Goal: Transaction & Acquisition: Purchase product/service

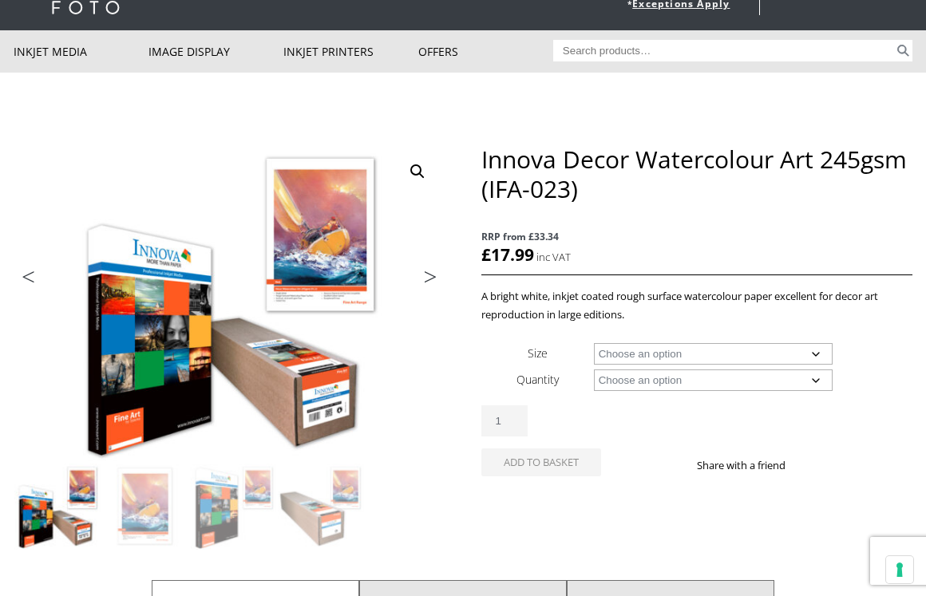
scroll to position [95, 0]
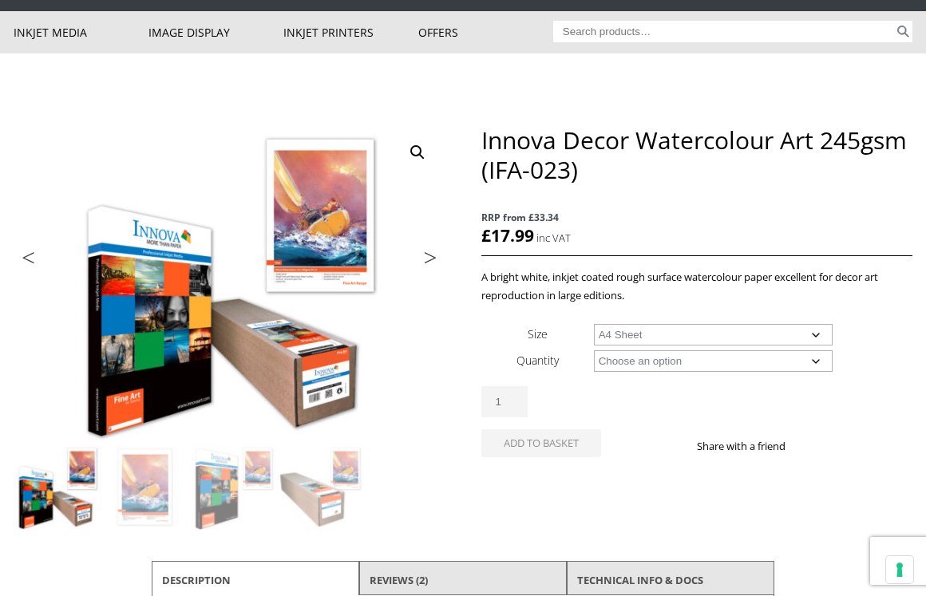
select select "a4-sheet"
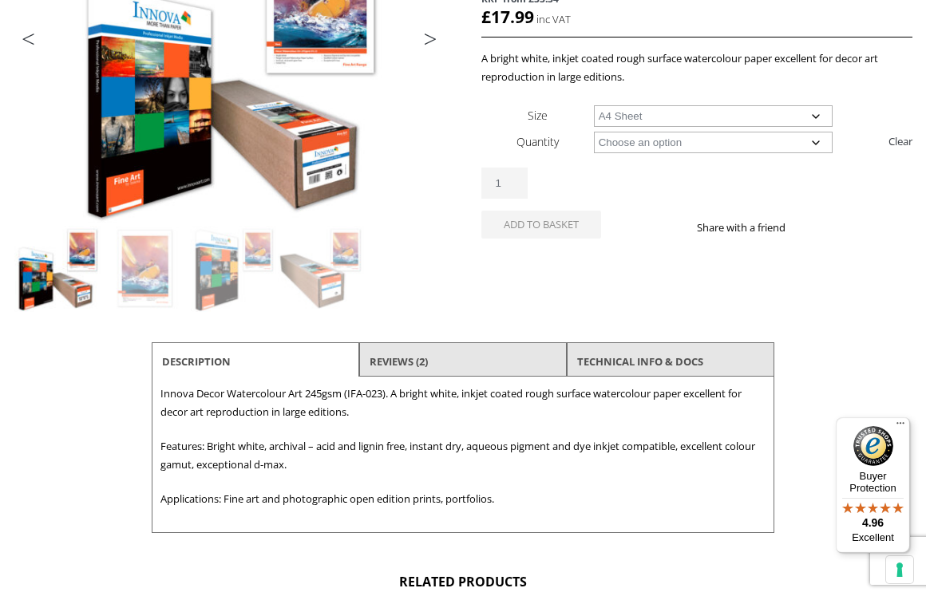
scroll to position [315, 0]
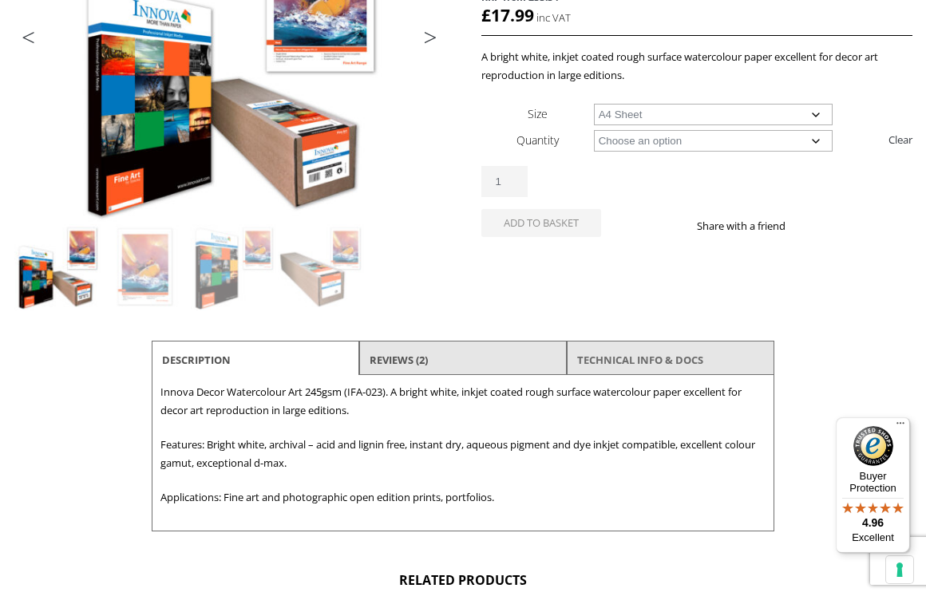
click at [584, 361] on link "TECHNICAL INFO & DOCS" at bounding box center [640, 360] width 126 height 29
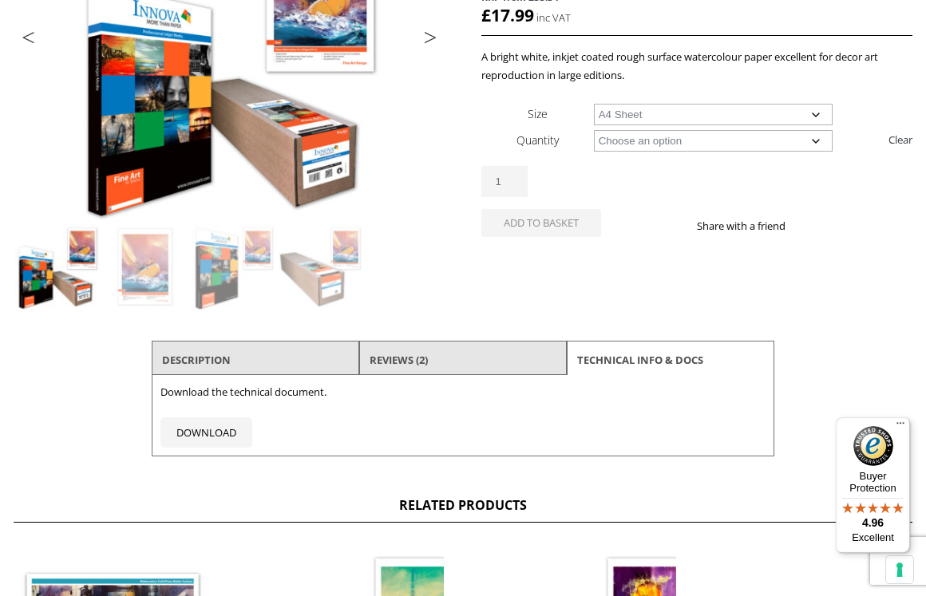
click at [475, 347] on li "Reviews (2)" at bounding box center [463, 360] width 208 height 38
click at [438, 359] on li "Reviews (2)" at bounding box center [463, 360] width 208 height 38
click at [270, 356] on li "Description" at bounding box center [256, 360] width 208 height 38
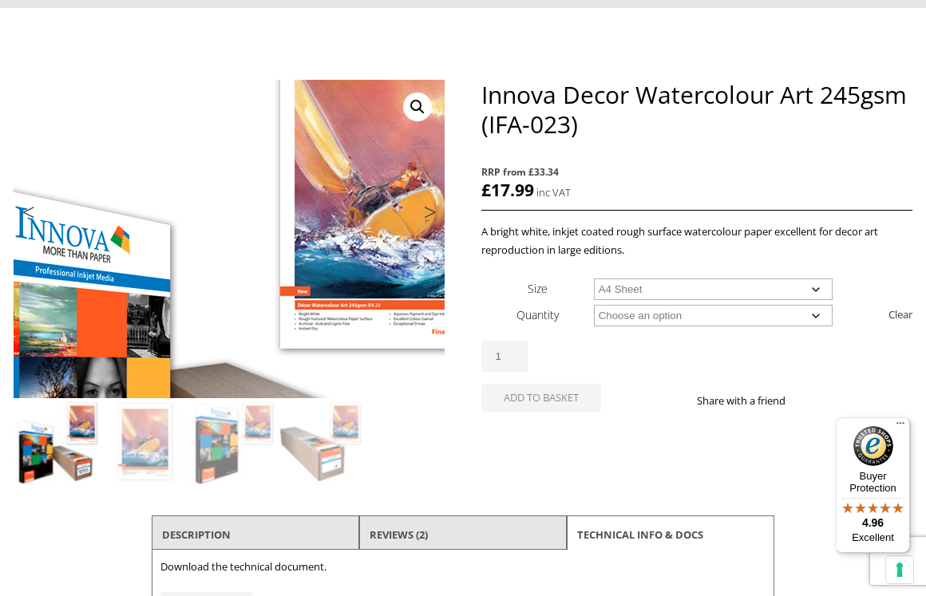
scroll to position [168, 0]
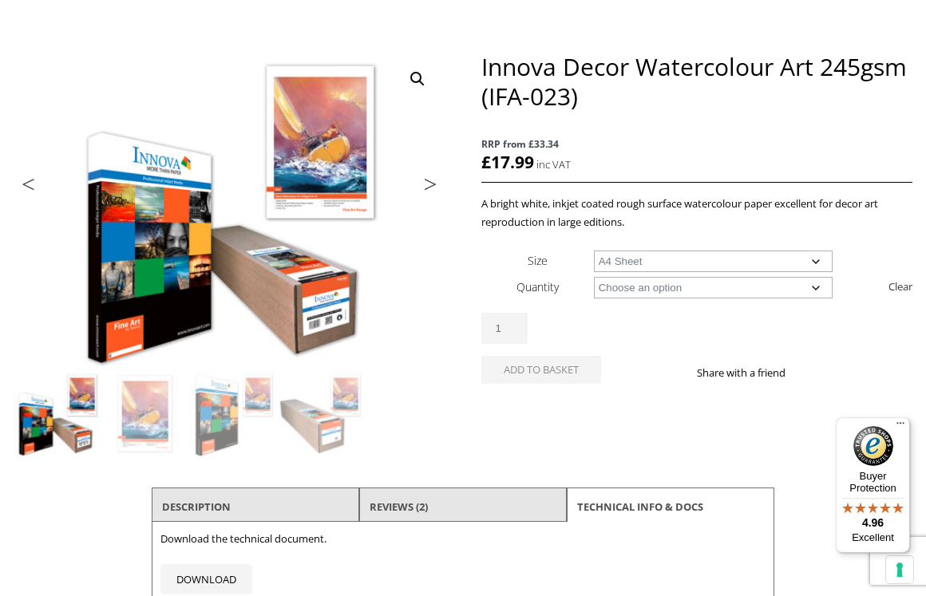
select select "25-sheets"
select select "a4-sheet"
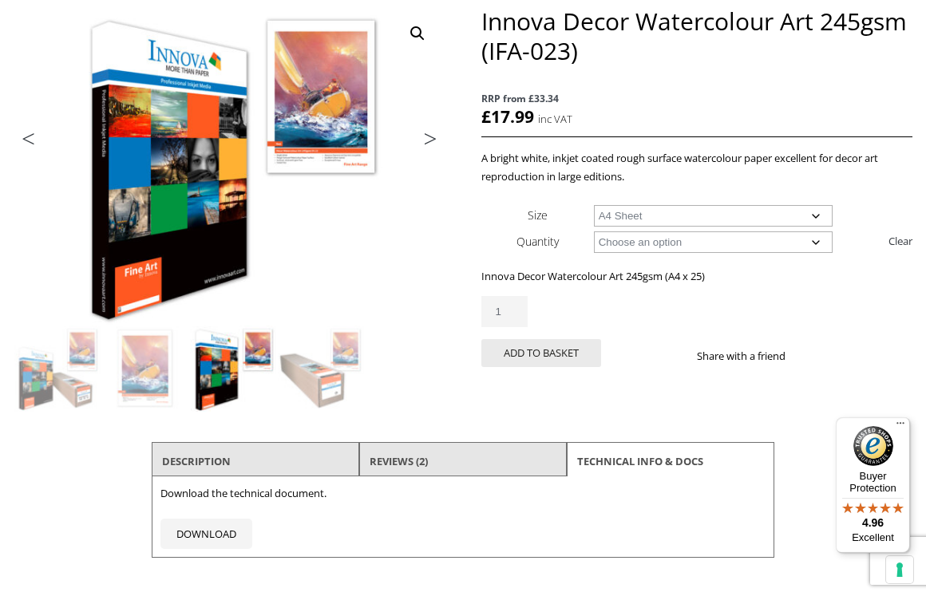
scroll to position [224, 0]
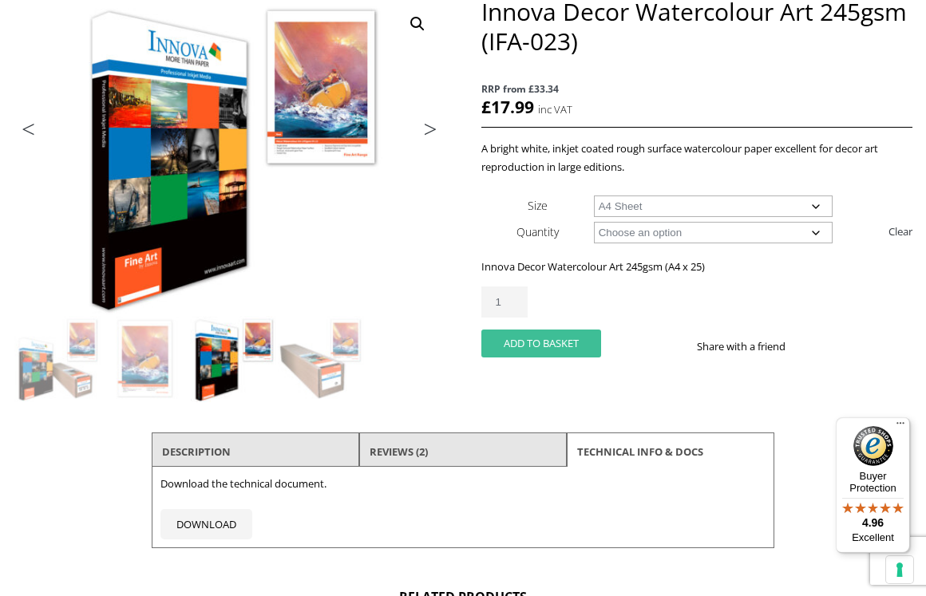
click at [554, 343] on button "Add to basket" at bounding box center [541, 344] width 120 height 28
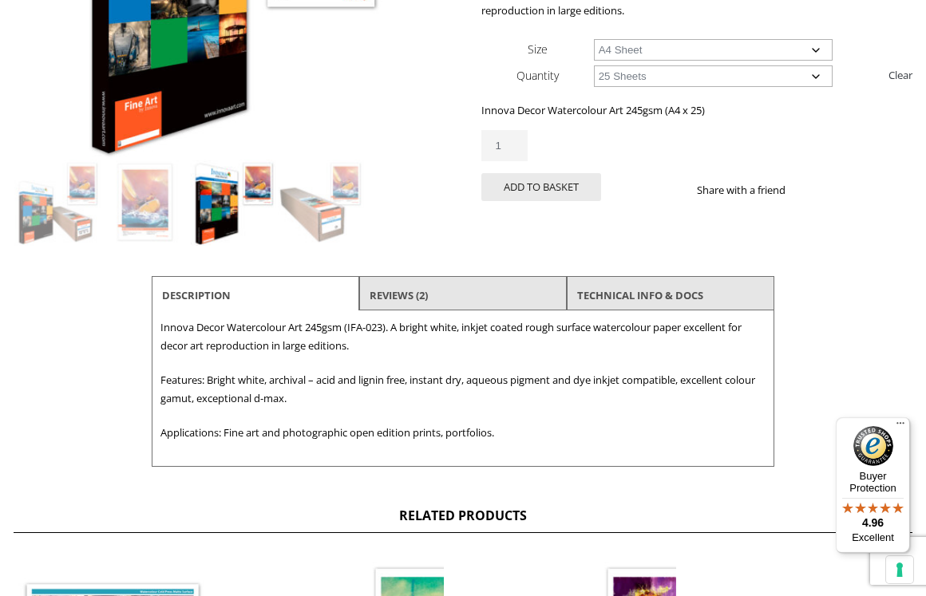
scroll to position [469, 0]
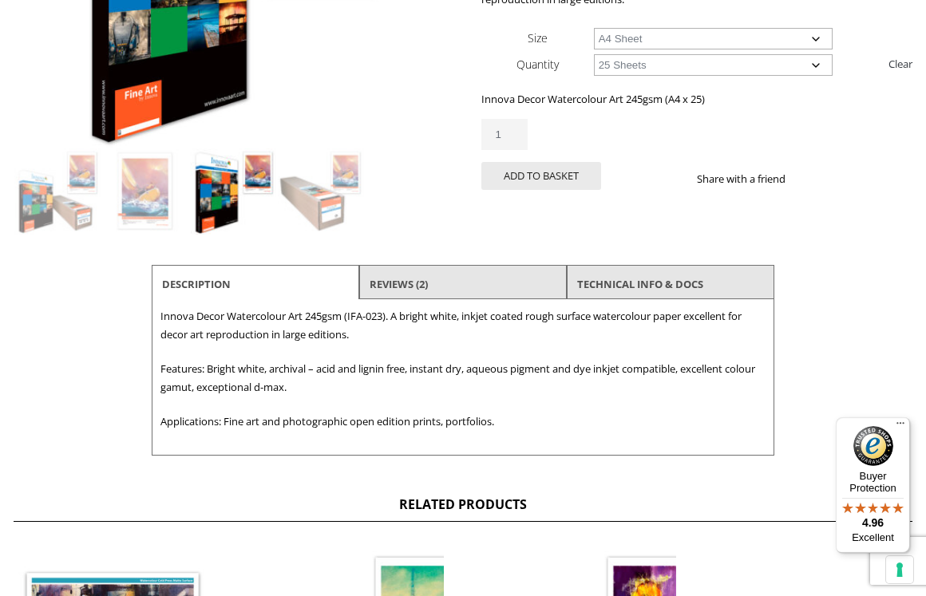
click at [482, 269] on li "Reviews (2)" at bounding box center [463, 284] width 208 height 38
click at [415, 282] on link "Reviews (2)" at bounding box center [399, 284] width 58 height 29
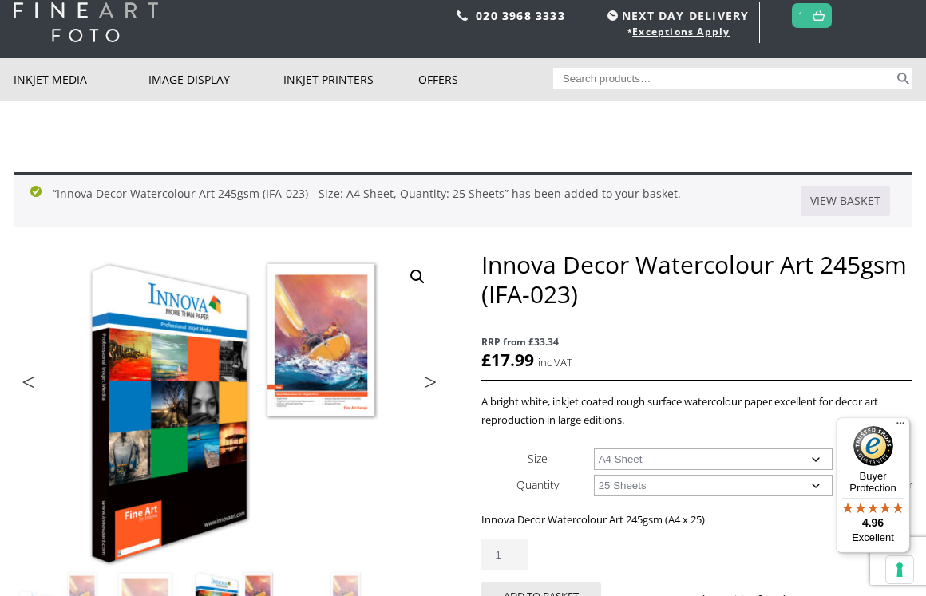
scroll to position [38, 0]
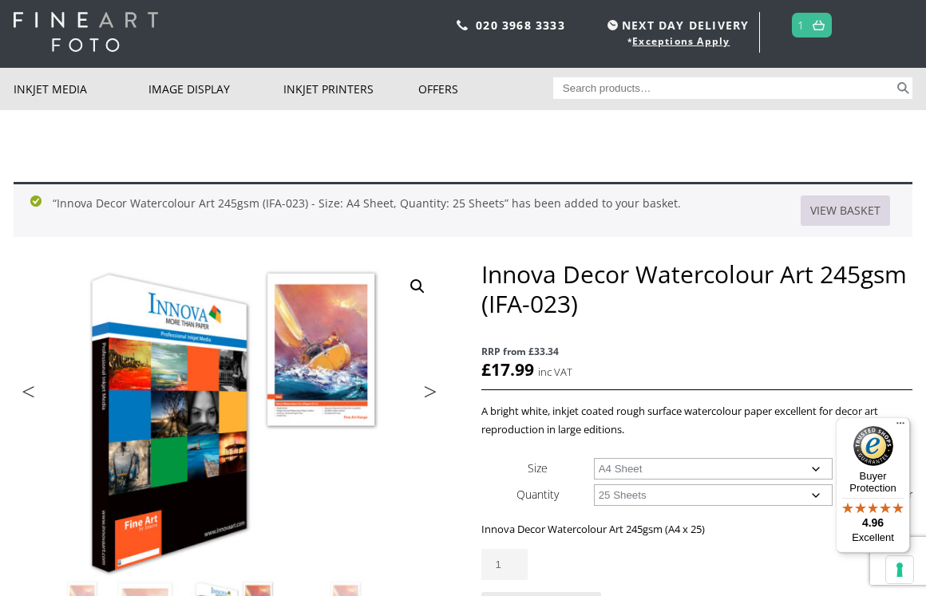
click at [845, 215] on link "View basket" at bounding box center [845, 211] width 89 height 30
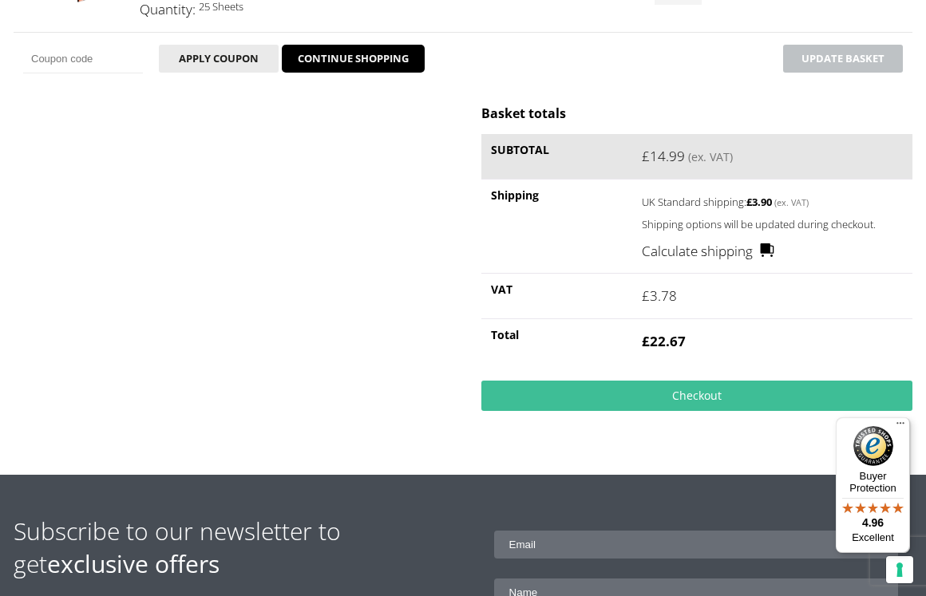
scroll to position [370, 0]
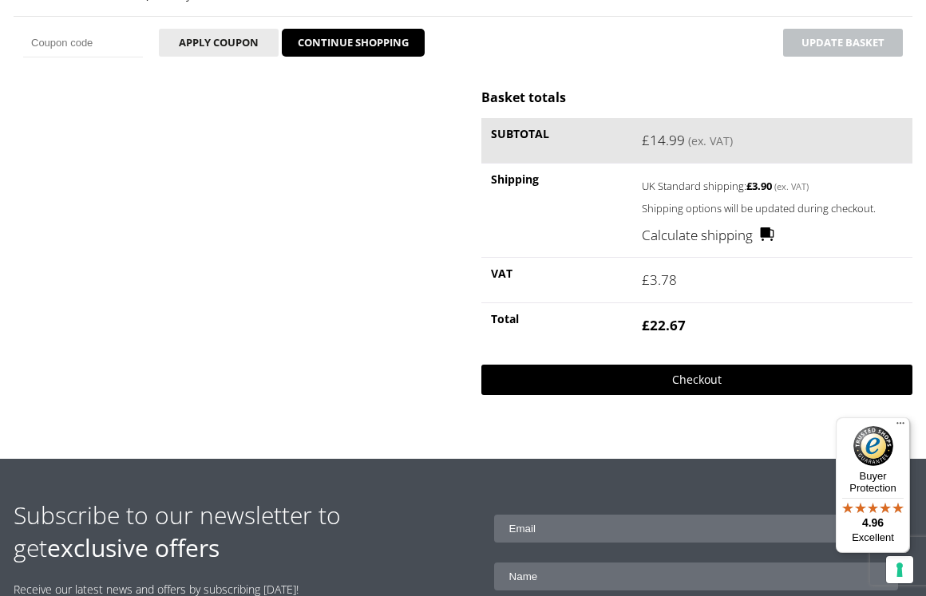
click at [684, 367] on link "Checkout" at bounding box center [696, 380] width 431 height 30
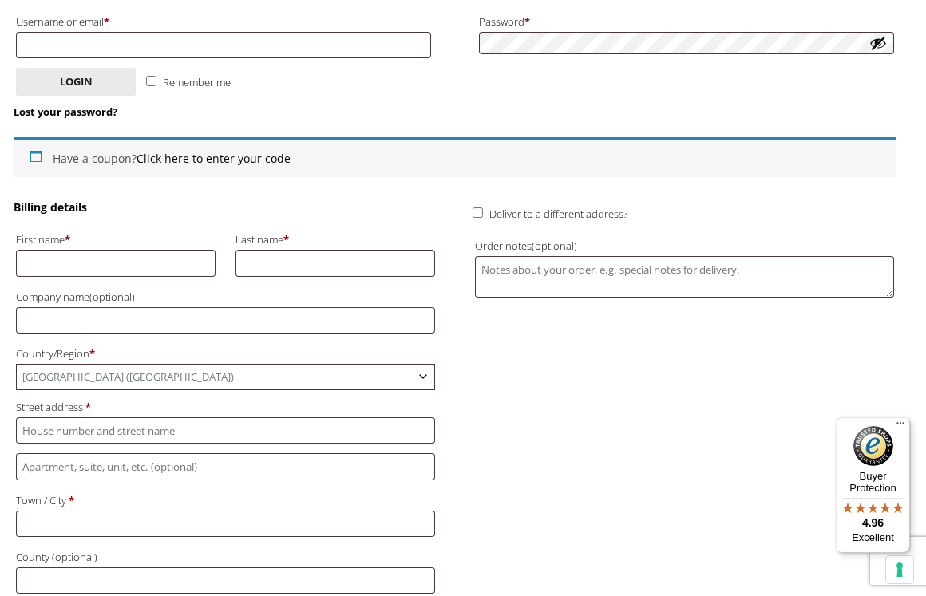
scroll to position [343, 0]
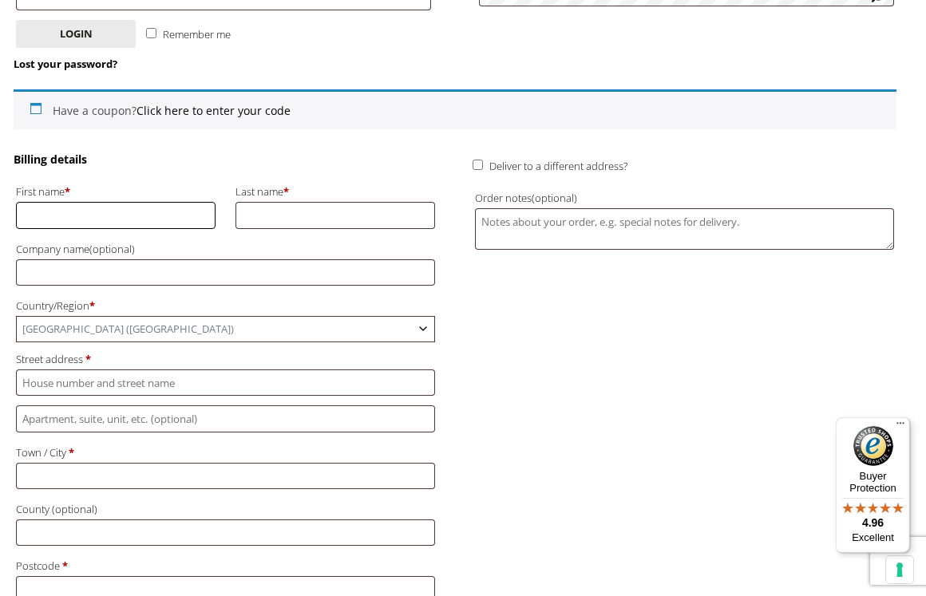
type input "elizabeth"
type input "carins"
type input "b"
click at [113, 317] on span "[GEOGRAPHIC_DATA] ([GEOGRAPHIC_DATA])" at bounding box center [226, 329] width 418 height 25
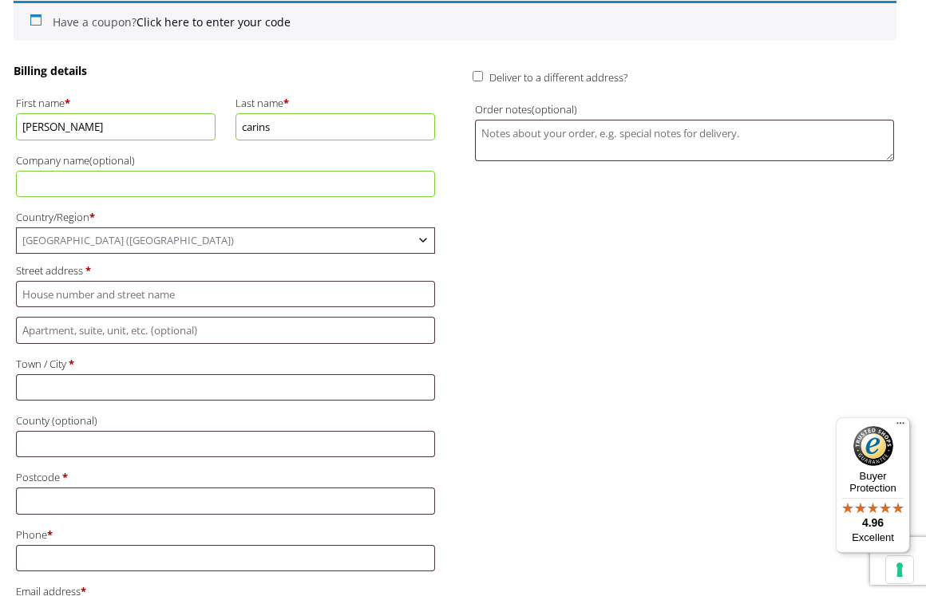
scroll to position [438, 0]
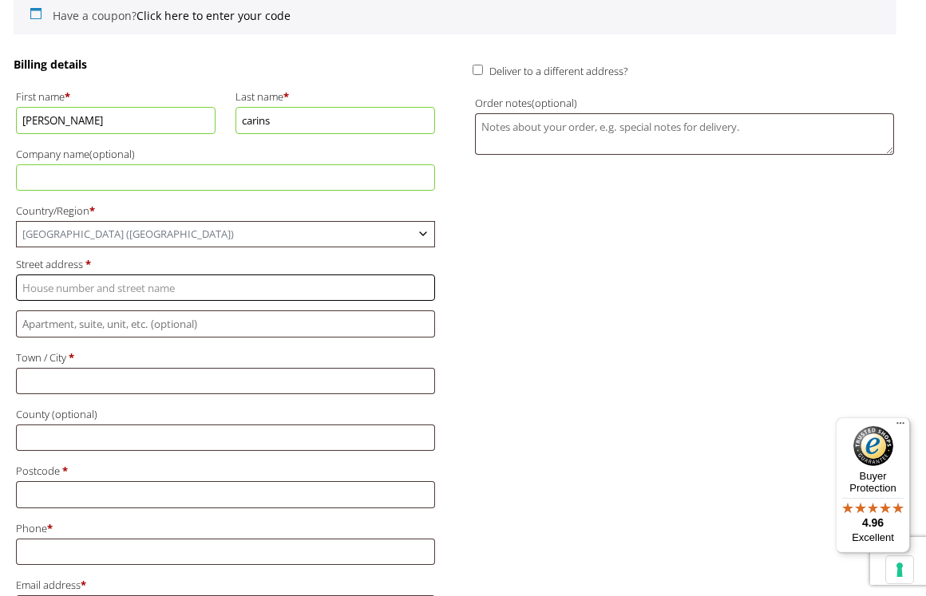
type input "4 The Beeches"
type input "Stannington"
type input "Northumberland"
type input "NE616HU"
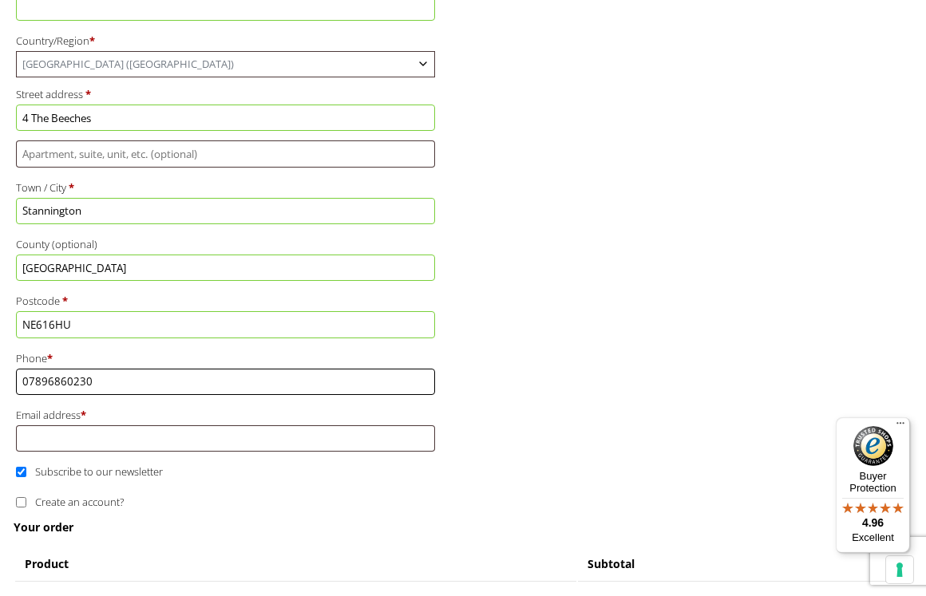
scroll to position [611, 0]
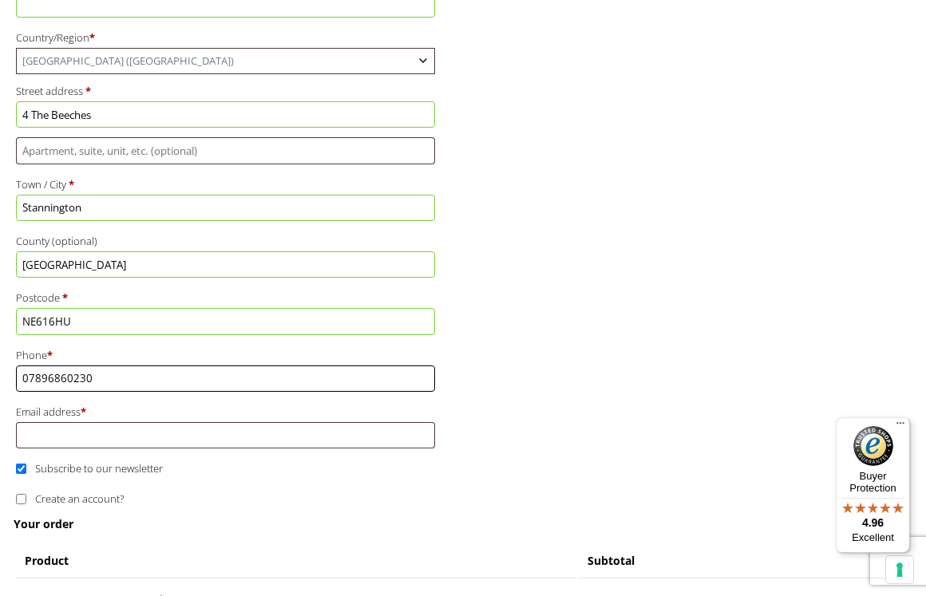
type input "07896860230"
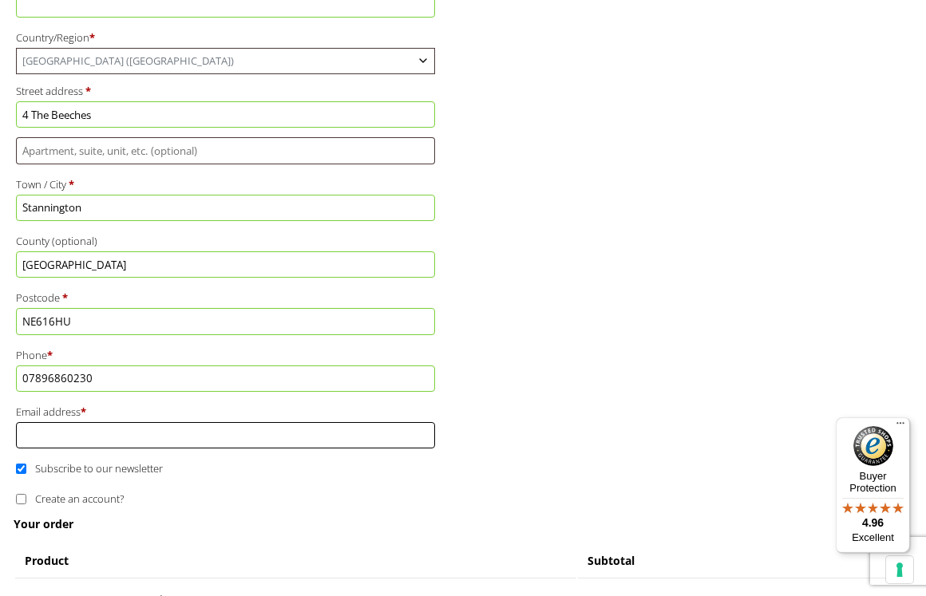
type input "[EMAIL_ADDRESS][DOMAIN_NAME]"
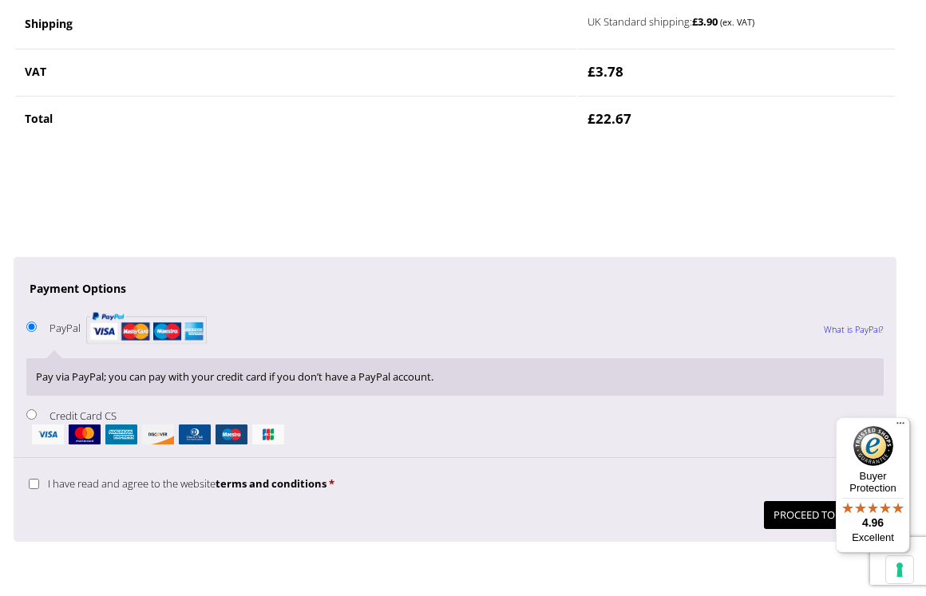
scroll to position [1329, 0]
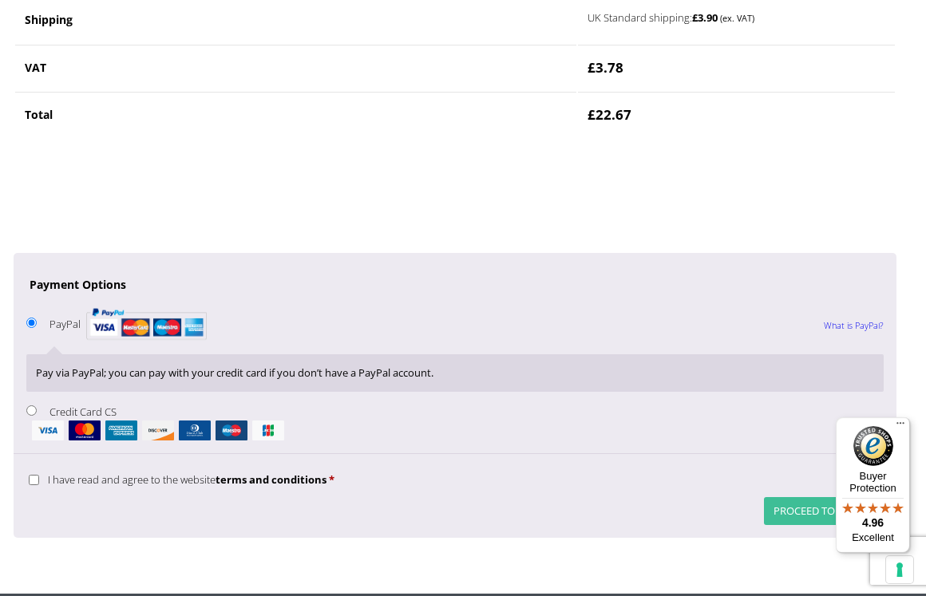
click at [825, 497] on button "Proceed to PayPal" at bounding box center [824, 511] width 120 height 28
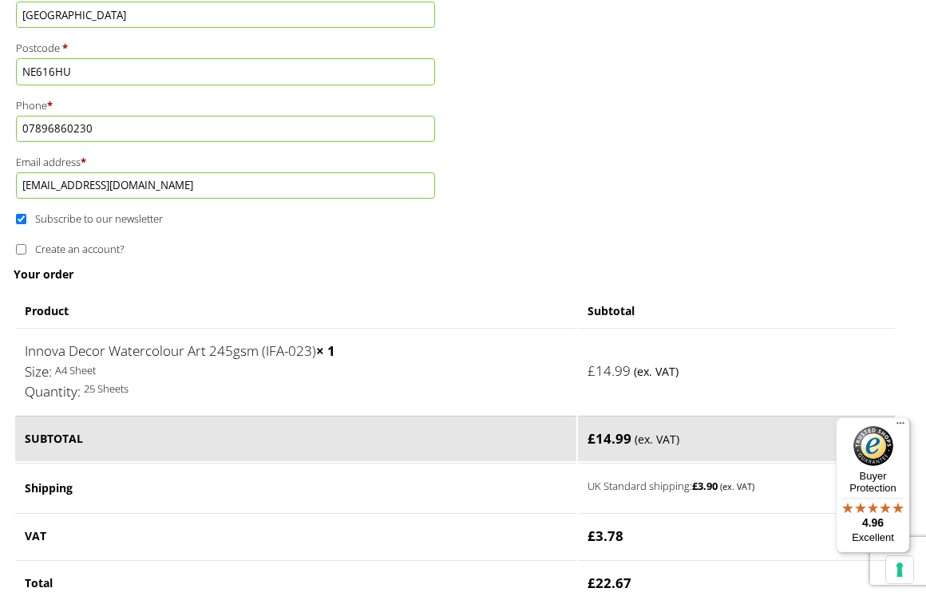
scroll to position [944, 0]
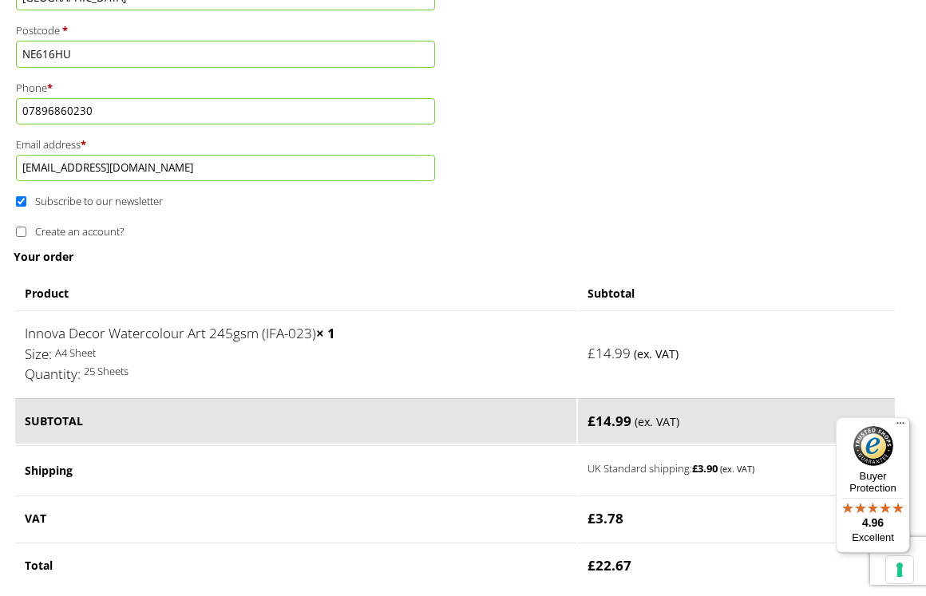
click at [19, 227] on input "Create an account?" at bounding box center [21, 232] width 10 height 10
checkbox input "true"
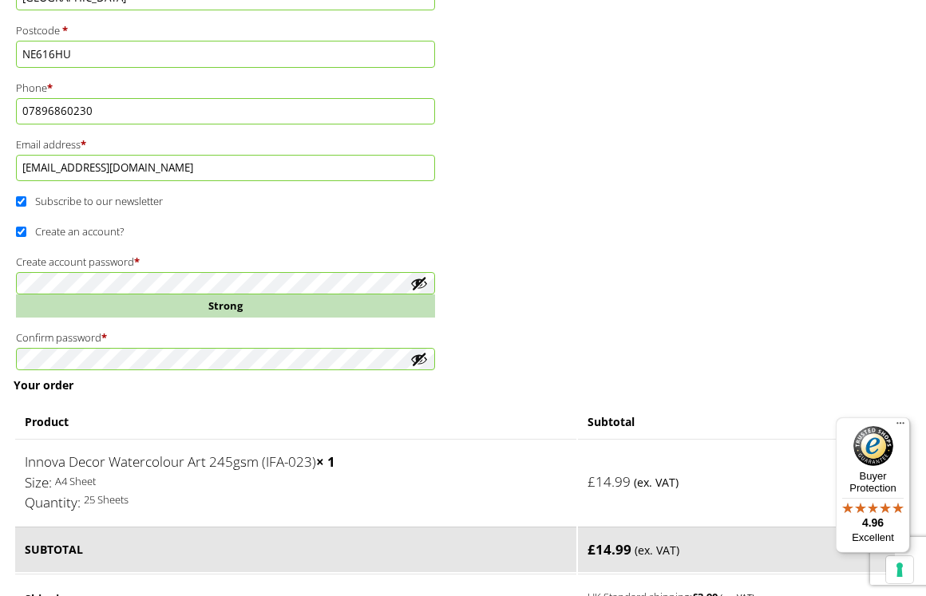
click at [383, 378] on h3 "Your order" at bounding box center [455, 385] width 883 height 15
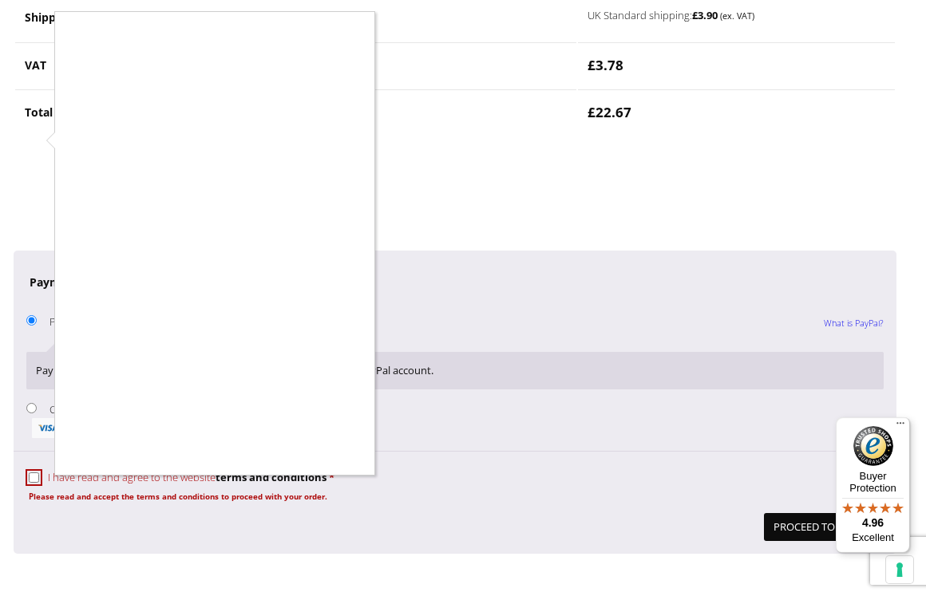
scroll to position [1529, 0]
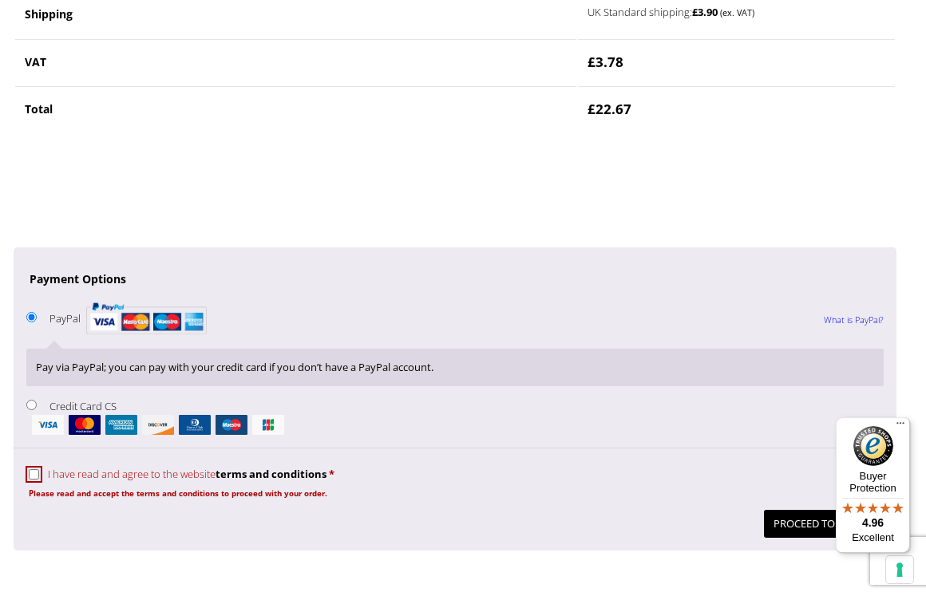
click at [38, 470] on input "I have read and agree to the website terms and conditions *" at bounding box center [34, 475] width 10 height 10
checkbox input "true"
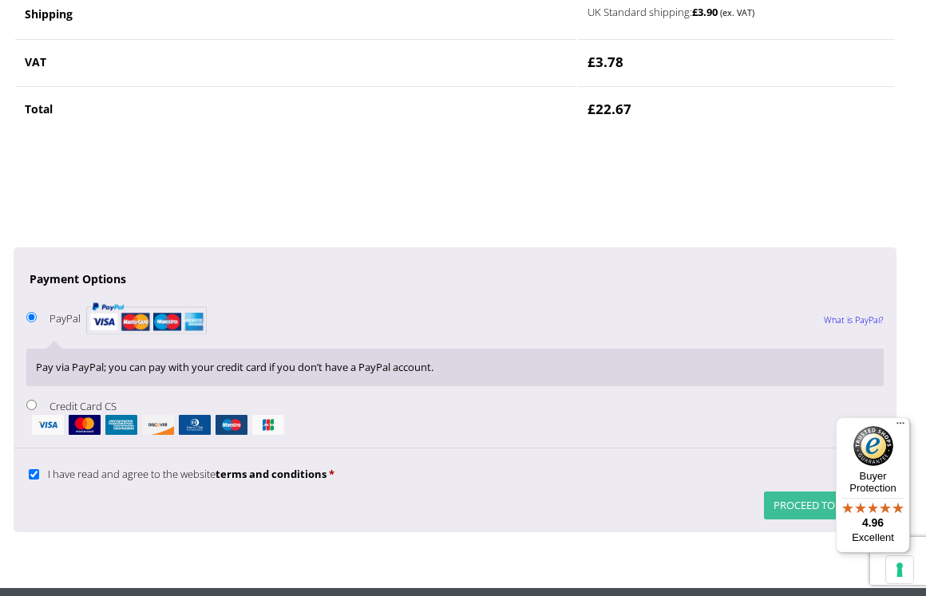
click at [810, 492] on button "Proceed to PayPal" at bounding box center [824, 506] width 120 height 28
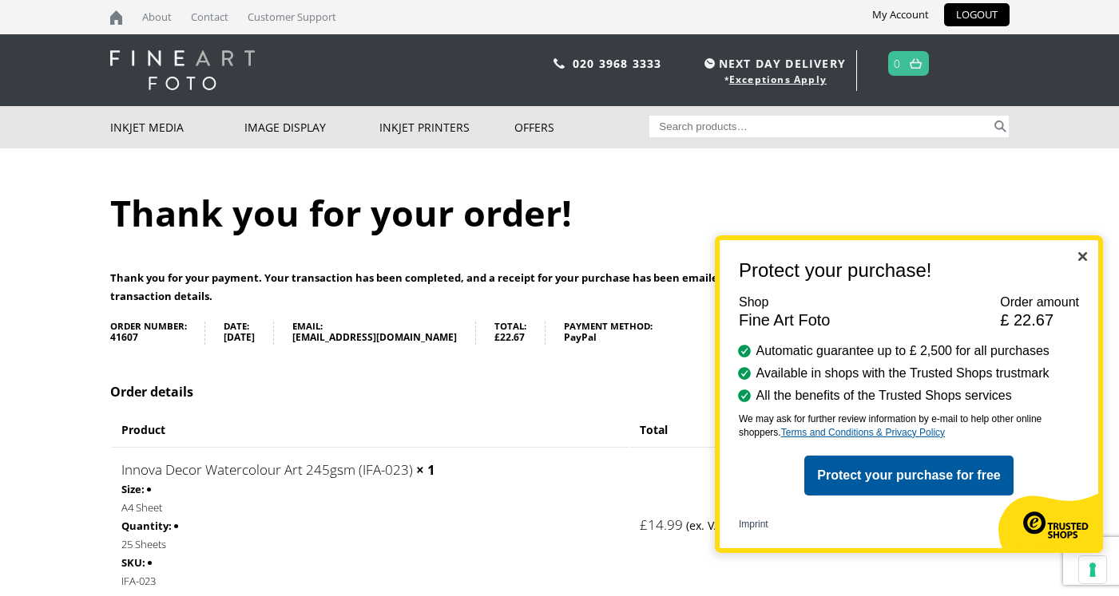
click at [925, 260] on img "Close" at bounding box center [1082, 256] width 9 height 9
